Goal: Information Seeking & Learning: Find specific page/section

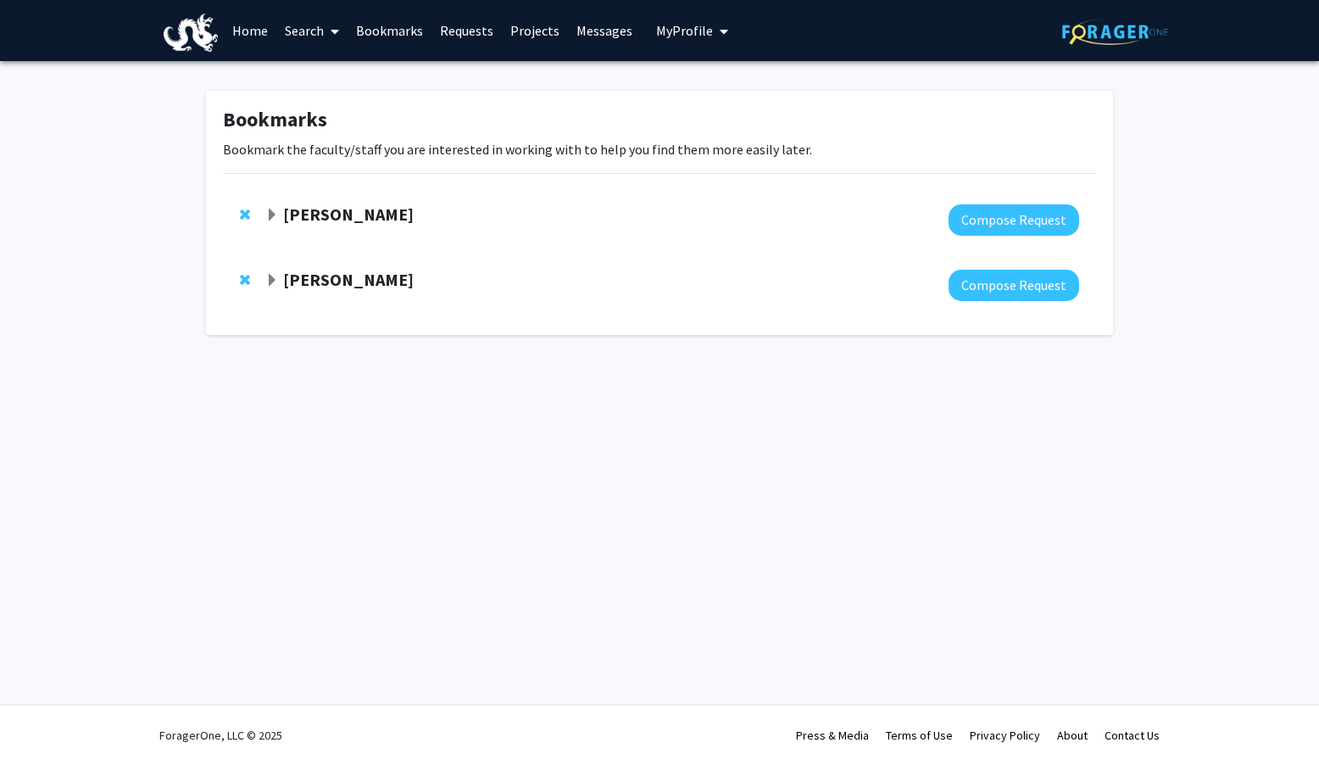
click at [257, 32] on link "Home" at bounding box center [250, 30] width 53 height 59
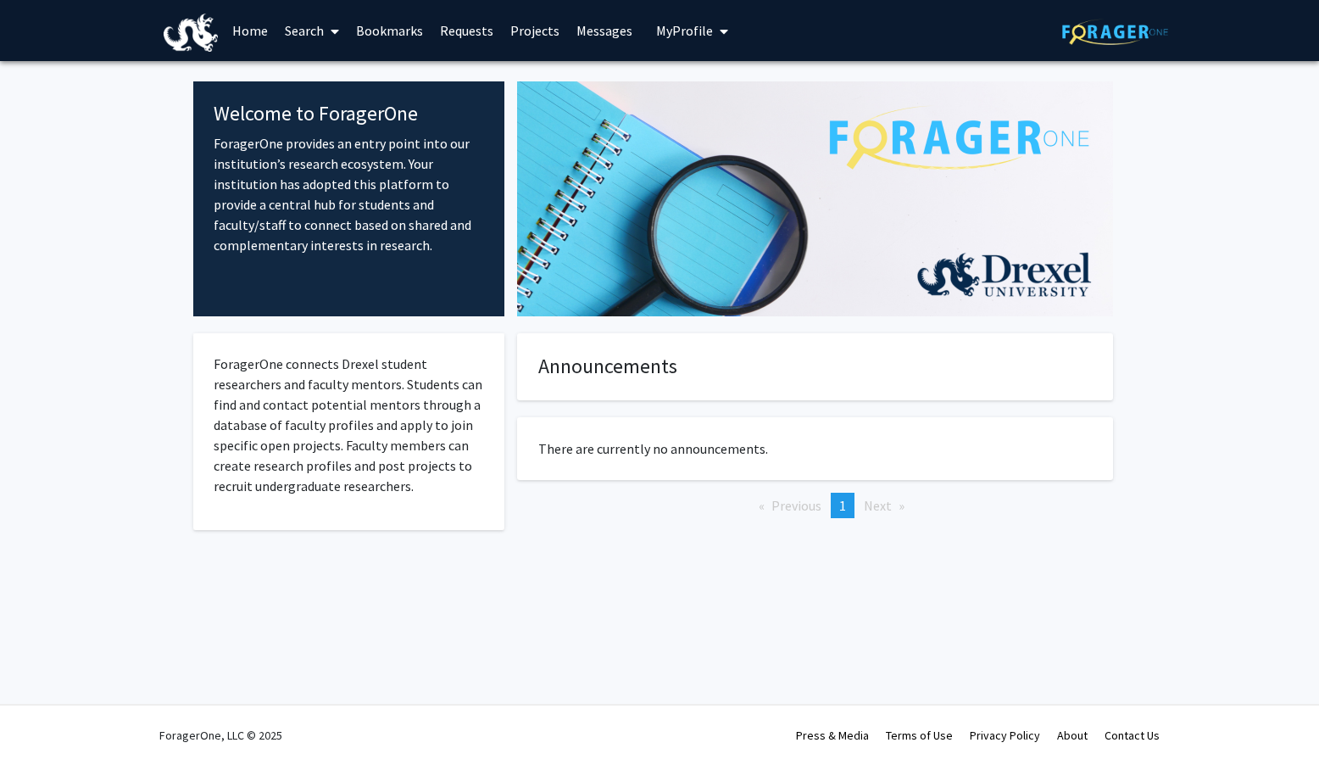
click at [313, 31] on link "Search" at bounding box center [311, 30] width 71 height 59
click at [326, 66] on span "Faculty/Staff" at bounding box center [338, 78] width 125 height 34
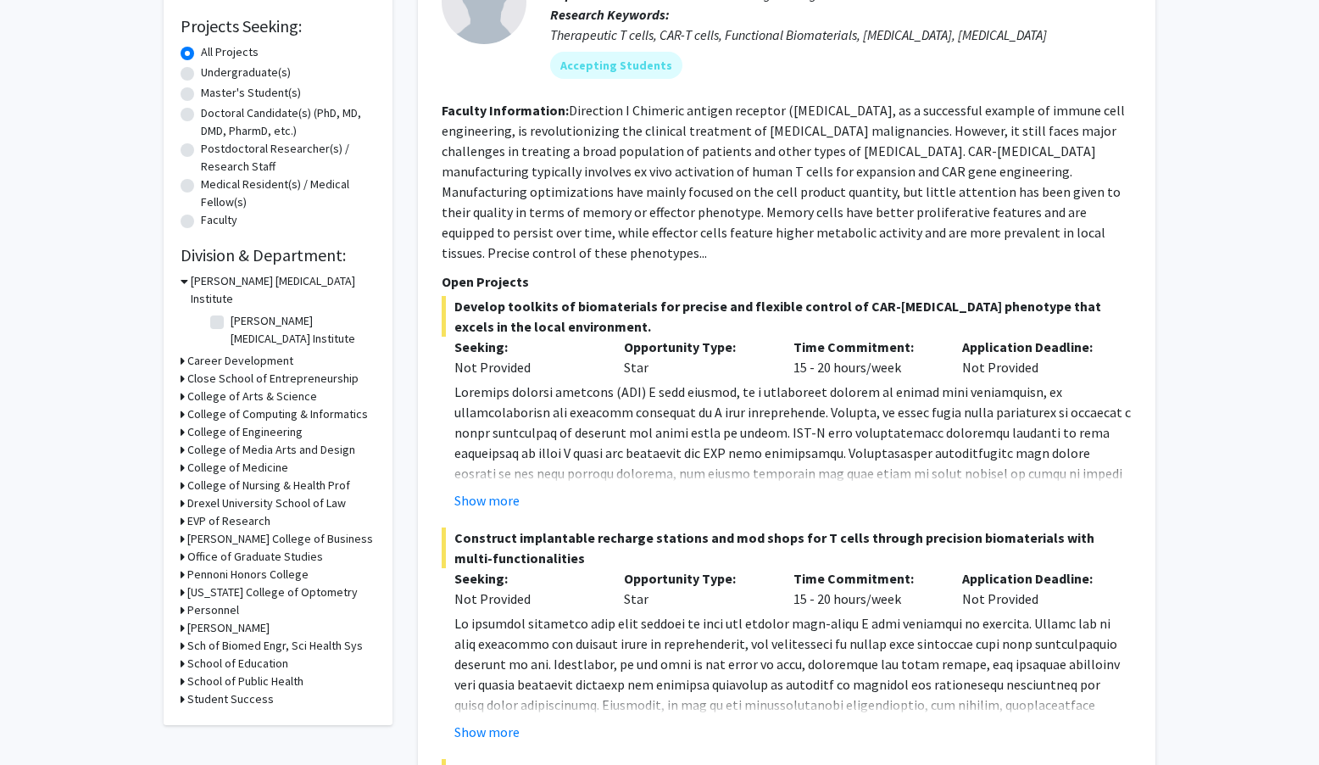
scroll to position [278, 0]
click at [256, 387] on h3 "College of Arts & Science" at bounding box center [252, 396] width 130 height 18
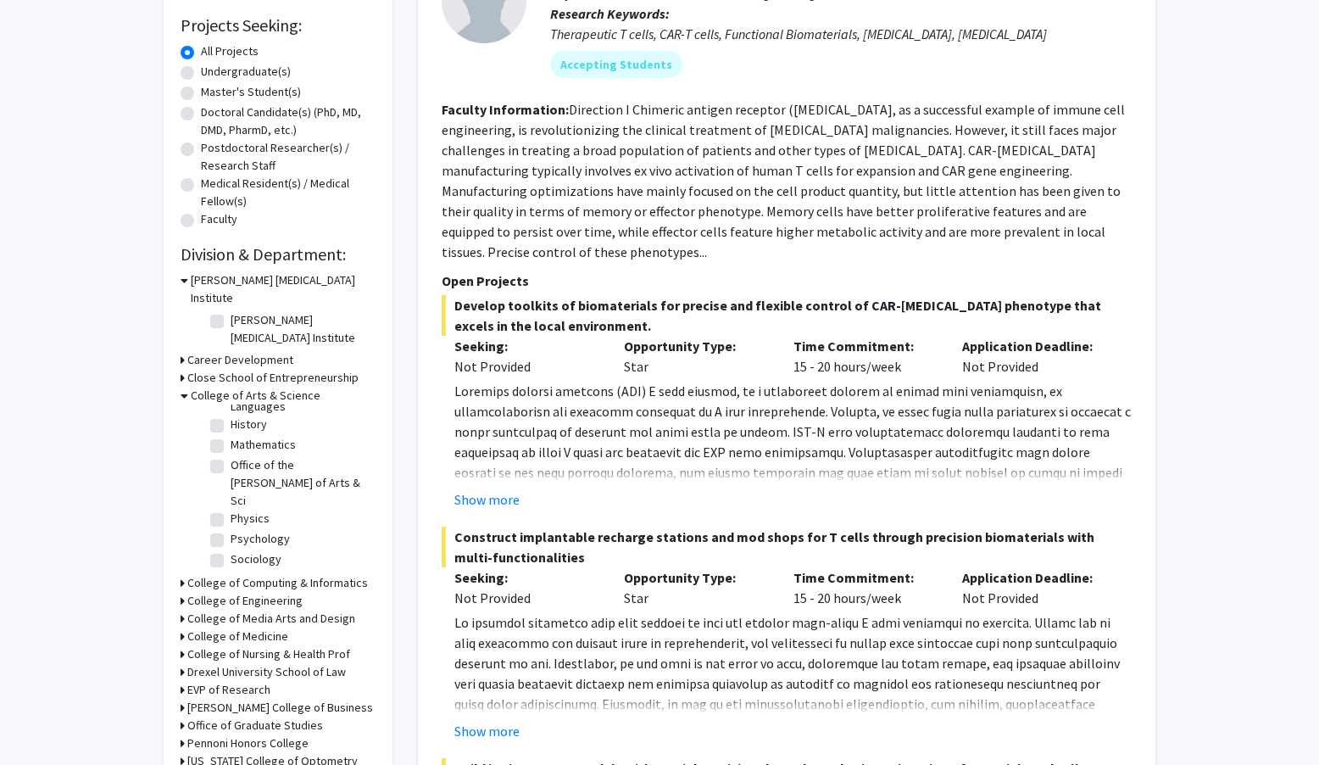
scroll to position [265, 0]
click at [231, 508] on label "Physics" at bounding box center [250, 517] width 39 height 18
click at [231, 508] on input "Physics" at bounding box center [236, 513] width 11 height 11
checkbox input "true"
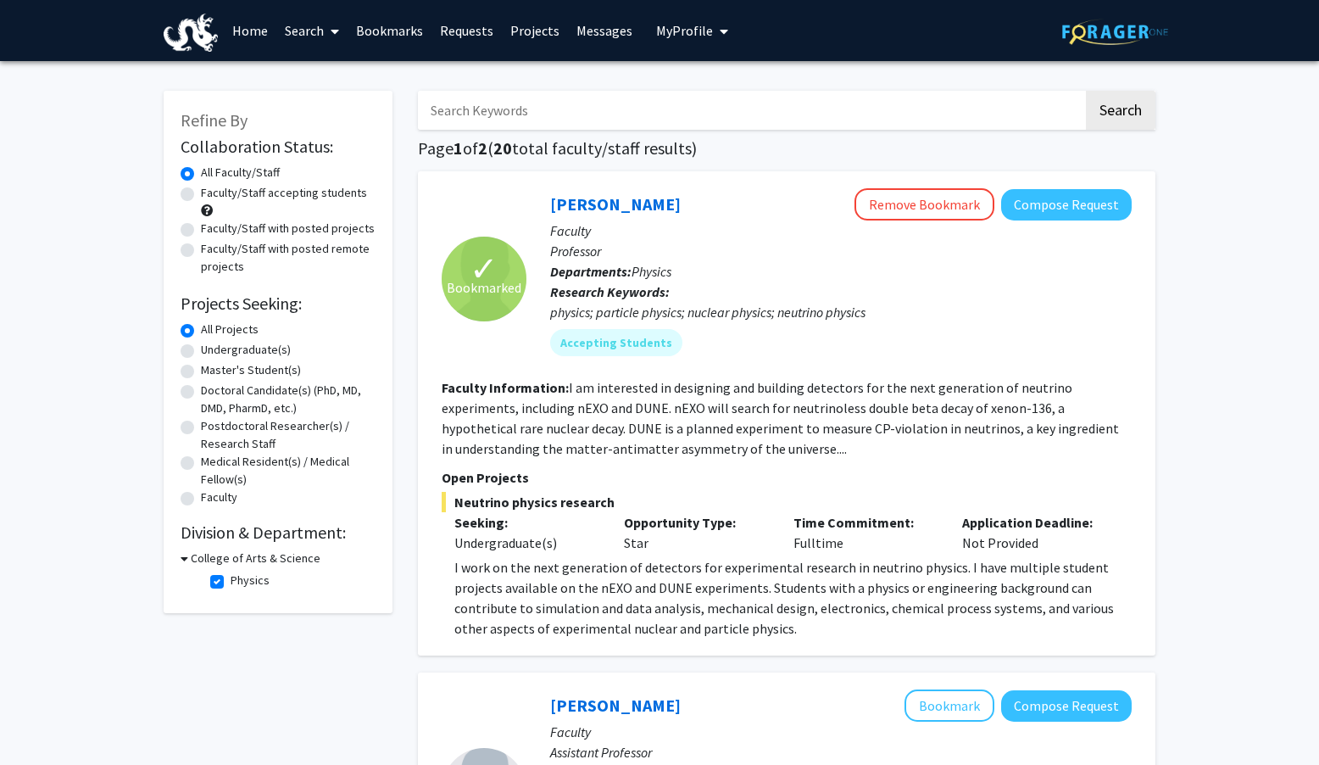
click at [270, 349] on label "Undergraduate(s)" at bounding box center [246, 350] width 90 height 18
click at [212, 349] on input "Undergraduate(s)" at bounding box center [206, 346] width 11 height 11
radio input "true"
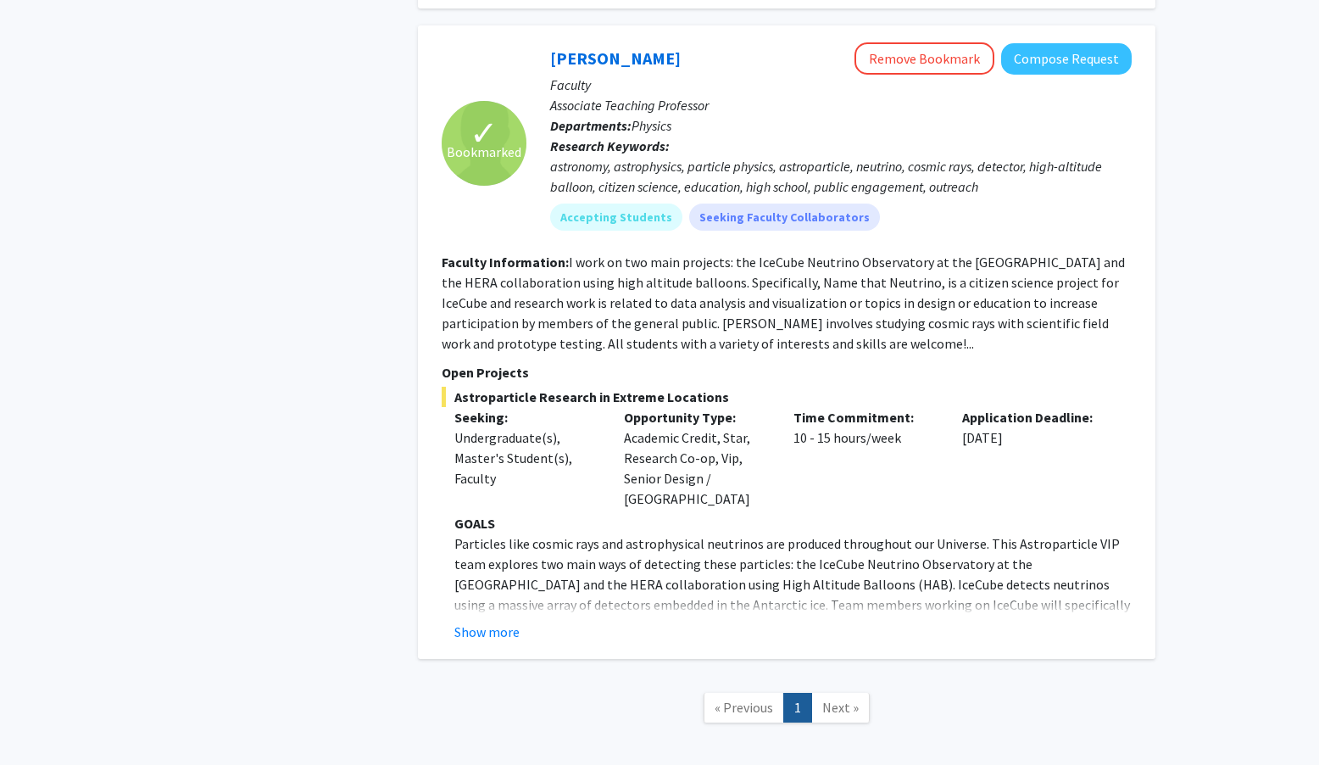
scroll to position [708, 0]
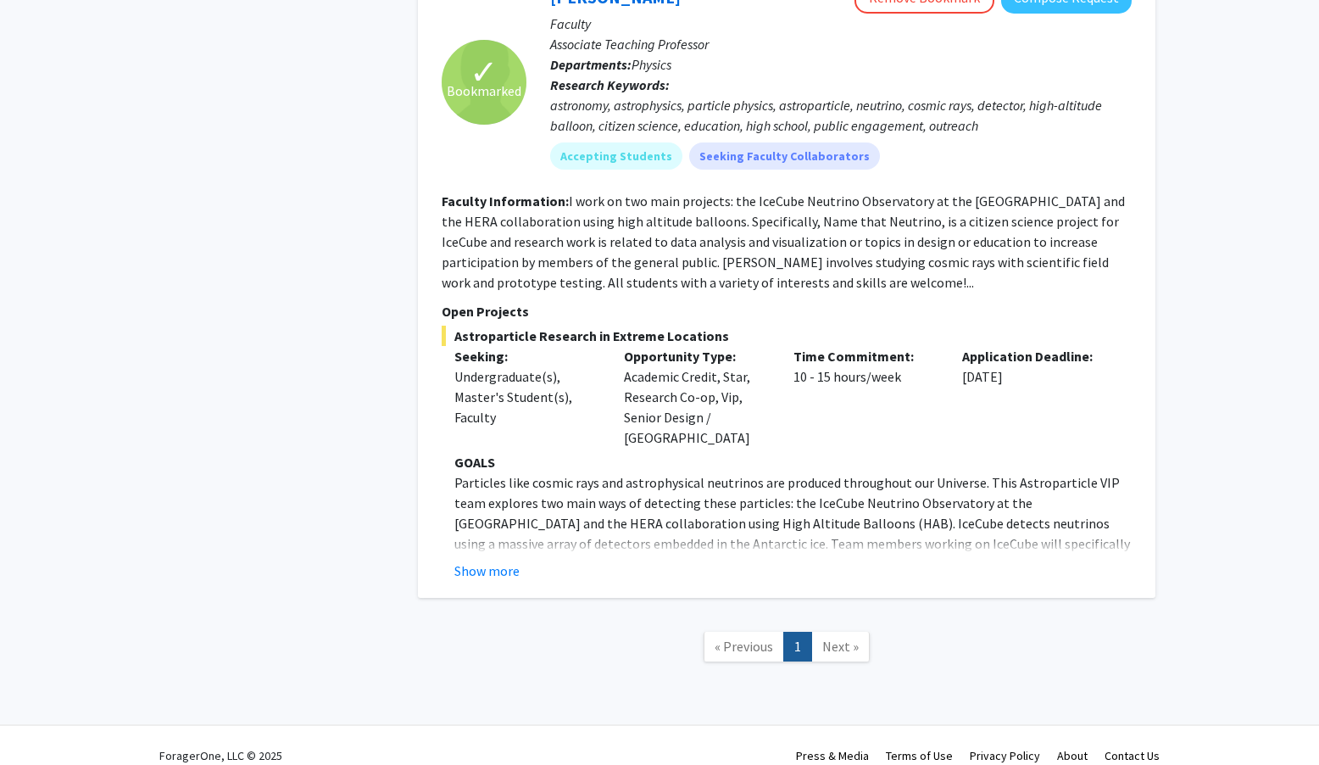
click at [849, 638] on span "Next »" at bounding box center [840, 646] width 36 height 17
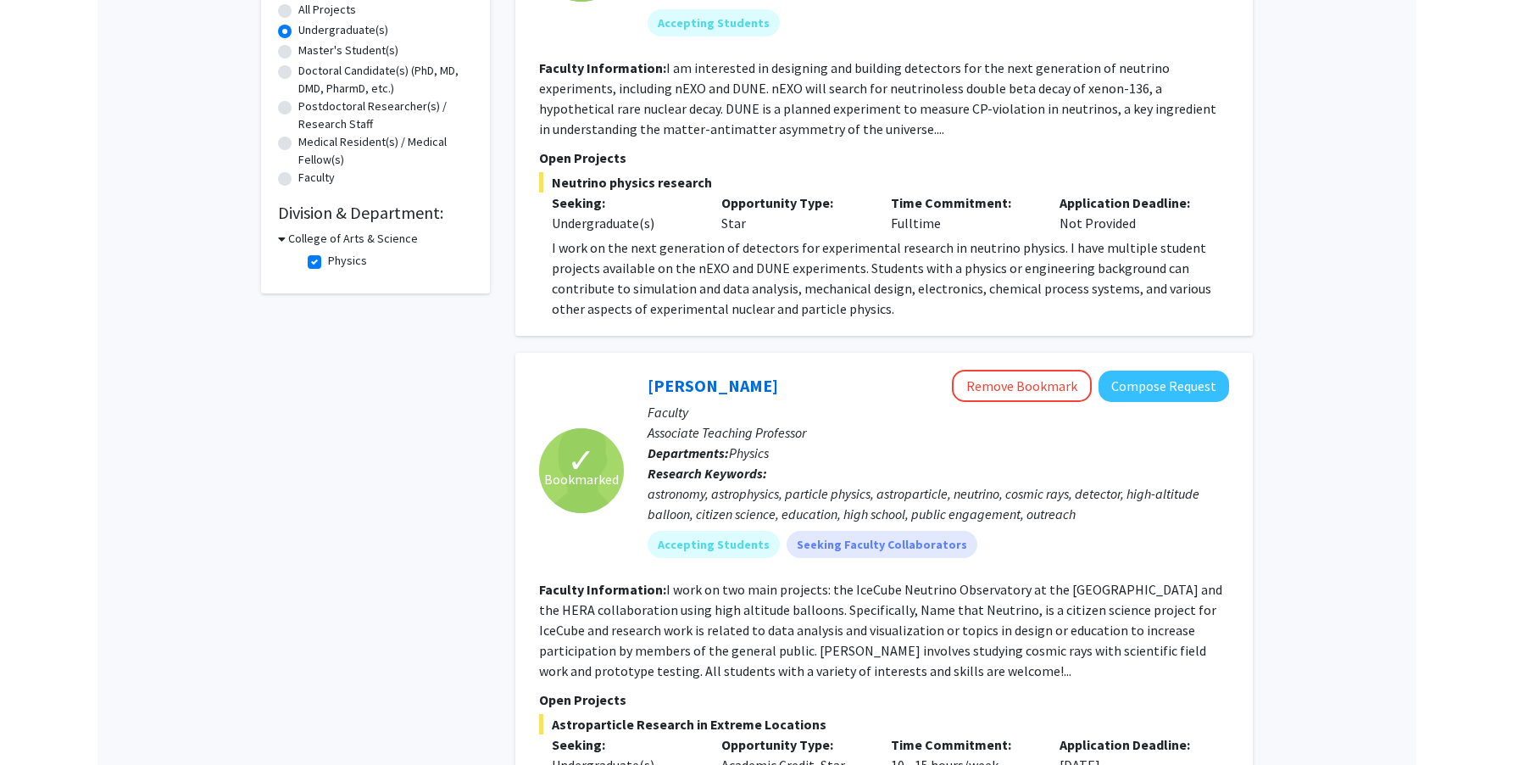
scroll to position [0, 0]
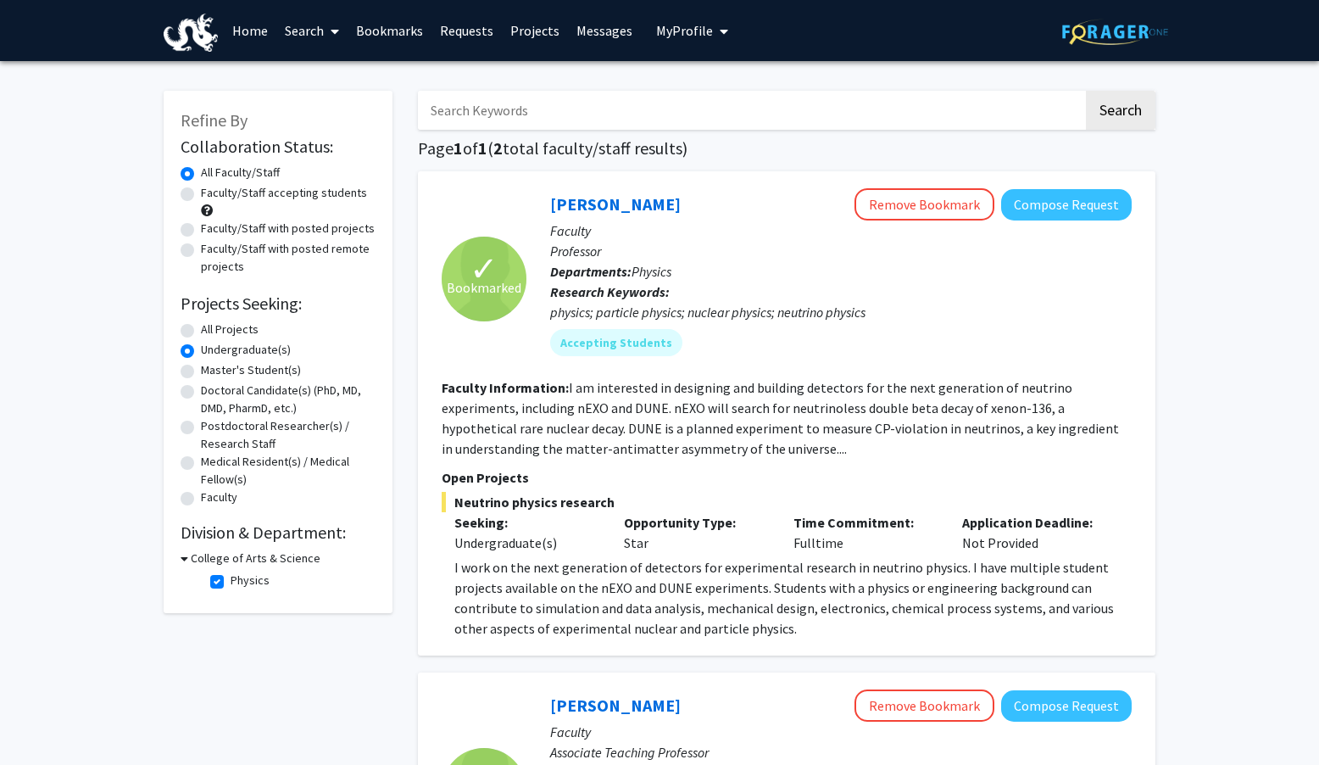
click at [231, 584] on label "Physics" at bounding box center [250, 580] width 39 height 18
click at [231, 582] on input "Physics" at bounding box center [236, 576] width 11 height 11
checkbox input "false"
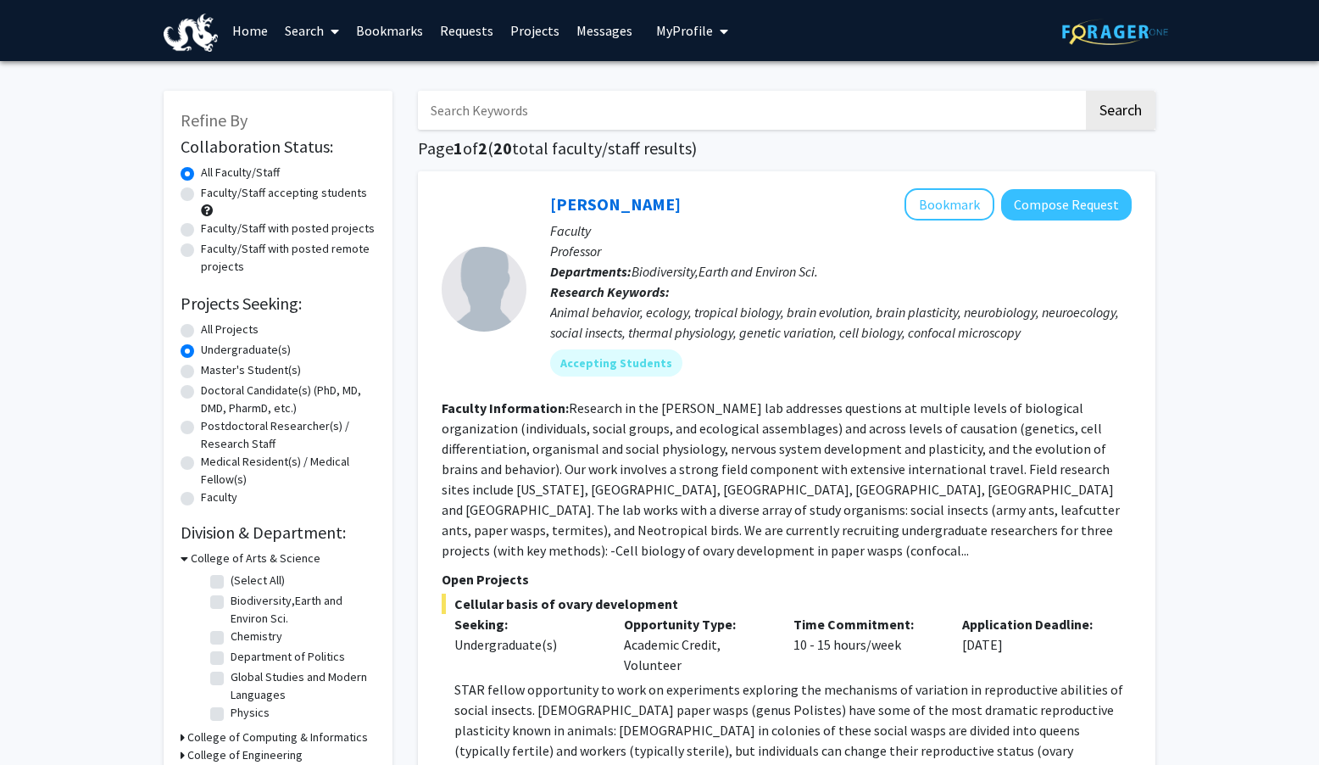
click at [231, 583] on label "(Select All)" at bounding box center [258, 580] width 54 height 18
click at [231, 582] on input "(Select All)" at bounding box center [236, 576] width 11 height 11
checkbox input "true"
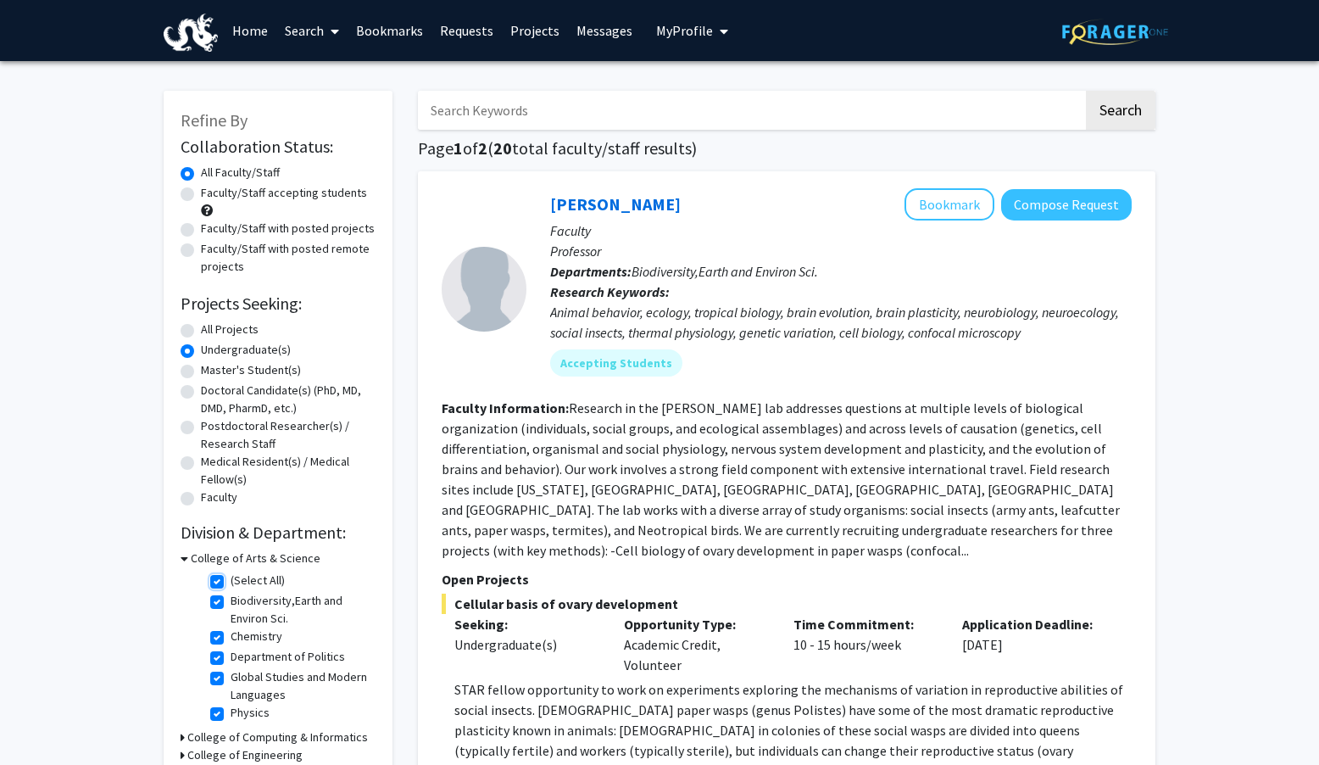
checkbox input "true"
click at [231, 656] on label "Department of Politics" at bounding box center [288, 657] width 114 height 18
click at [231, 656] on input "Department of Politics" at bounding box center [236, 653] width 11 height 11
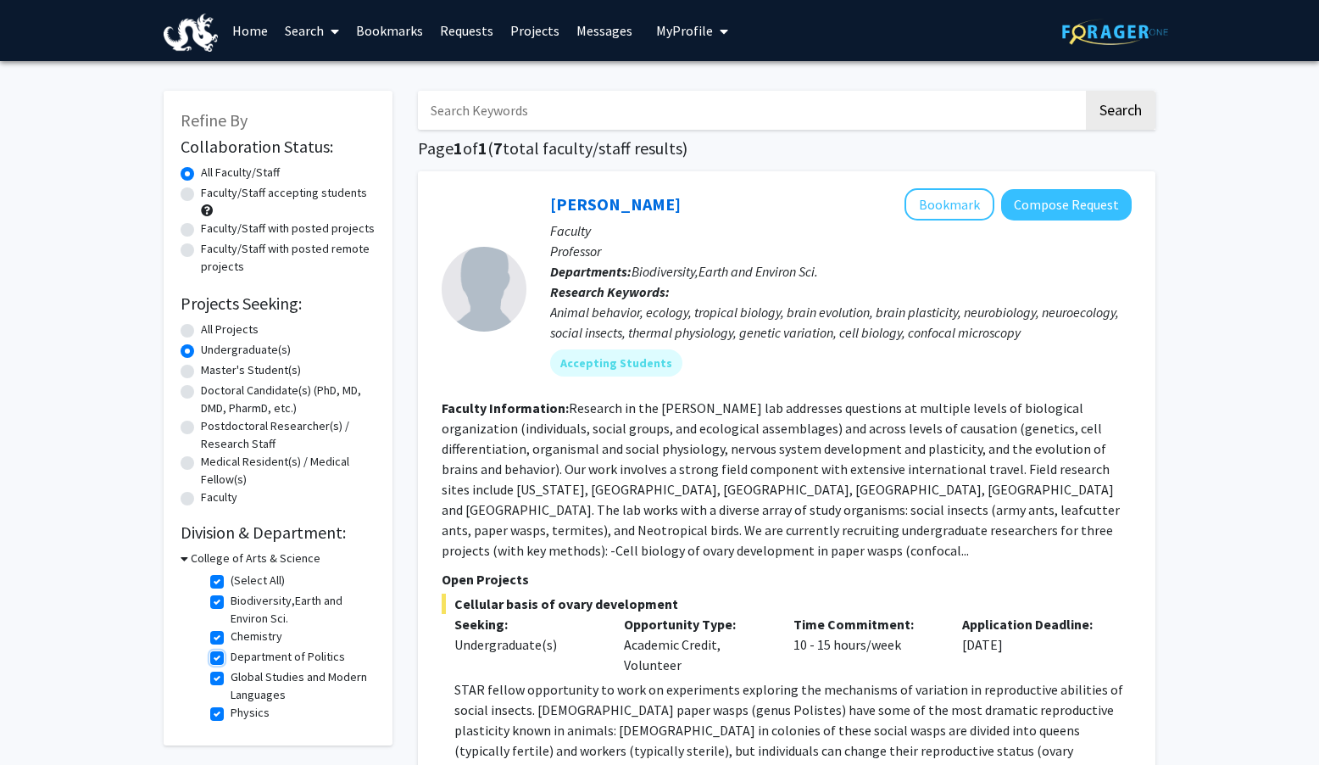
checkbox input "false"
checkbox input "true"
